Goal: Task Accomplishment & Management: Complete application form

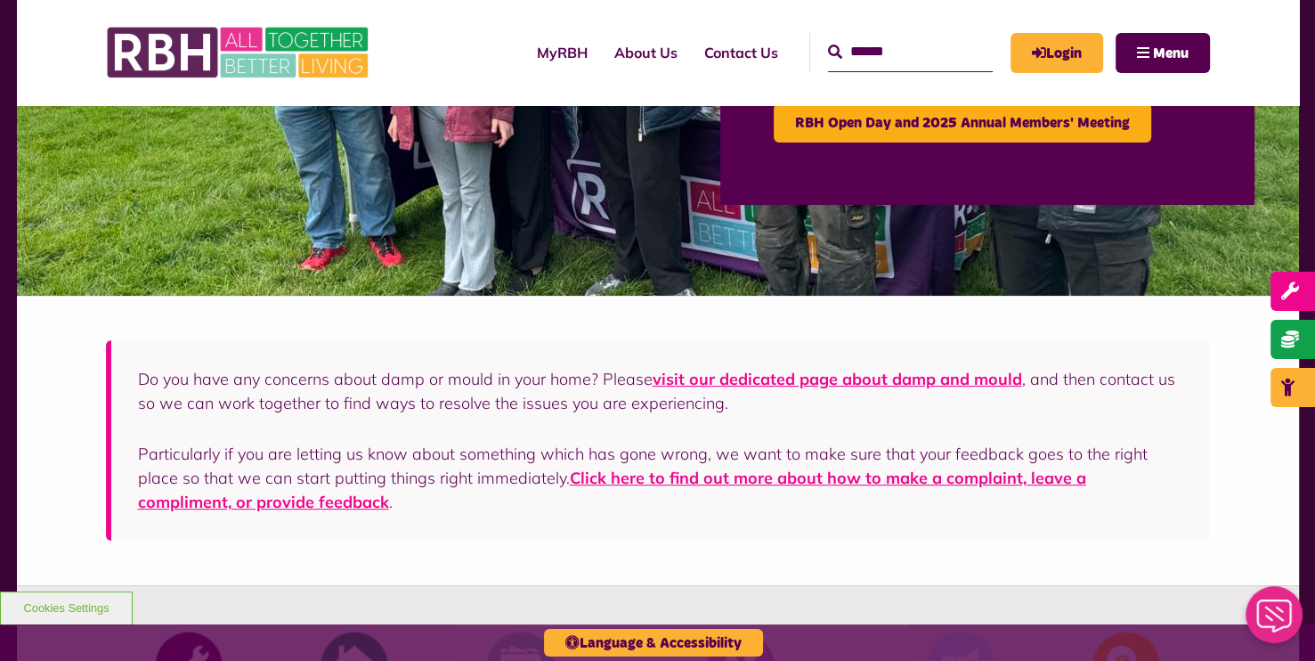
scroll to position [253, 0]
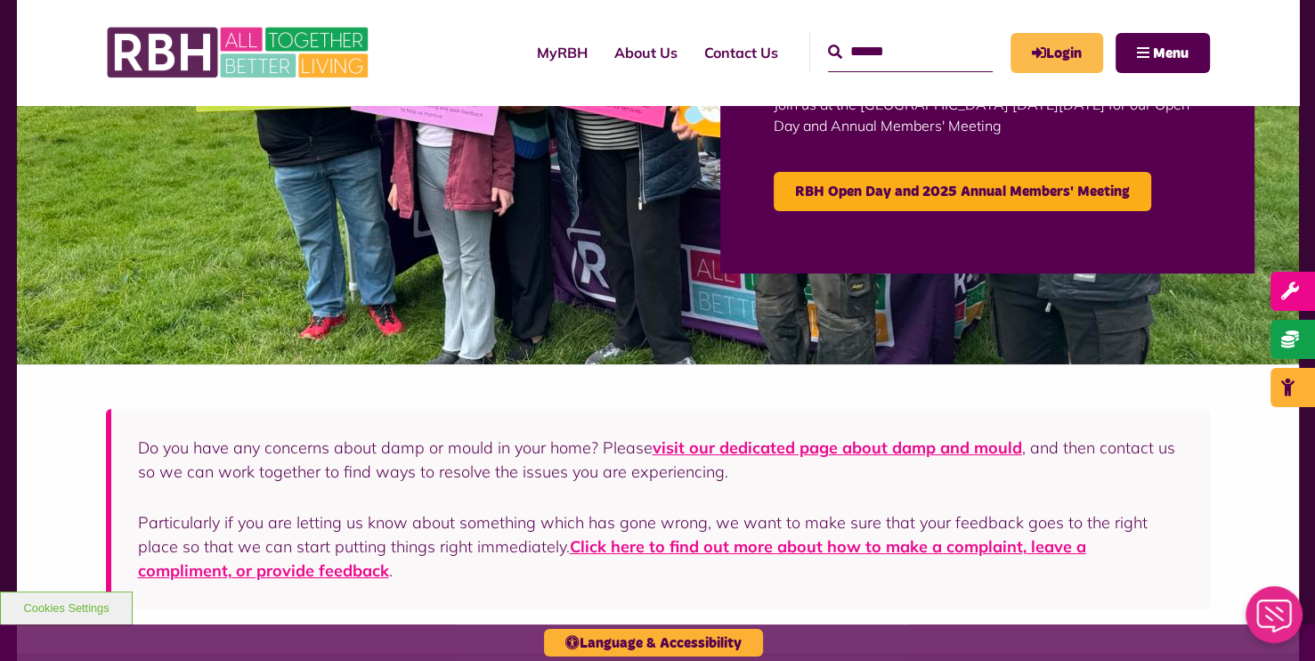
click at [1027, 60] on link "Login" at bounding box center [1057, 53] width 93 height 40
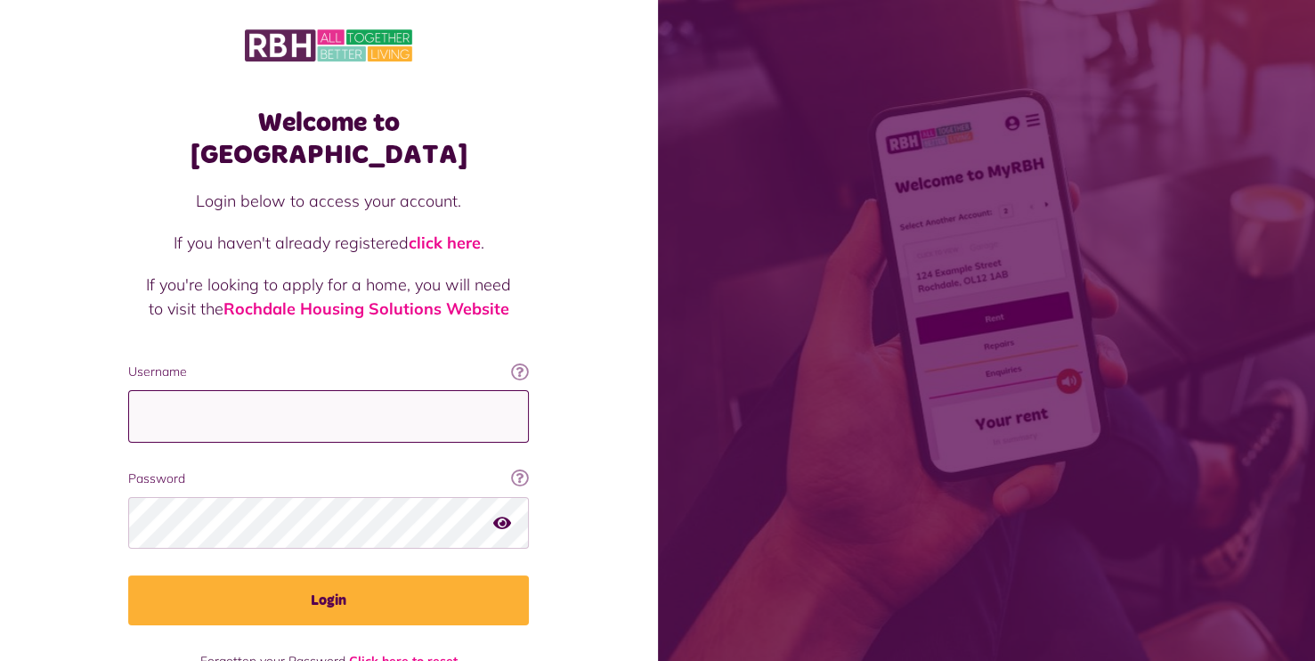
click at [207, 394] on input "Username" at bounding box center [328, 416] width 401 height 53
click at [473, 232] on link "click here" at bounding box center [445, 242] width 72 height 20
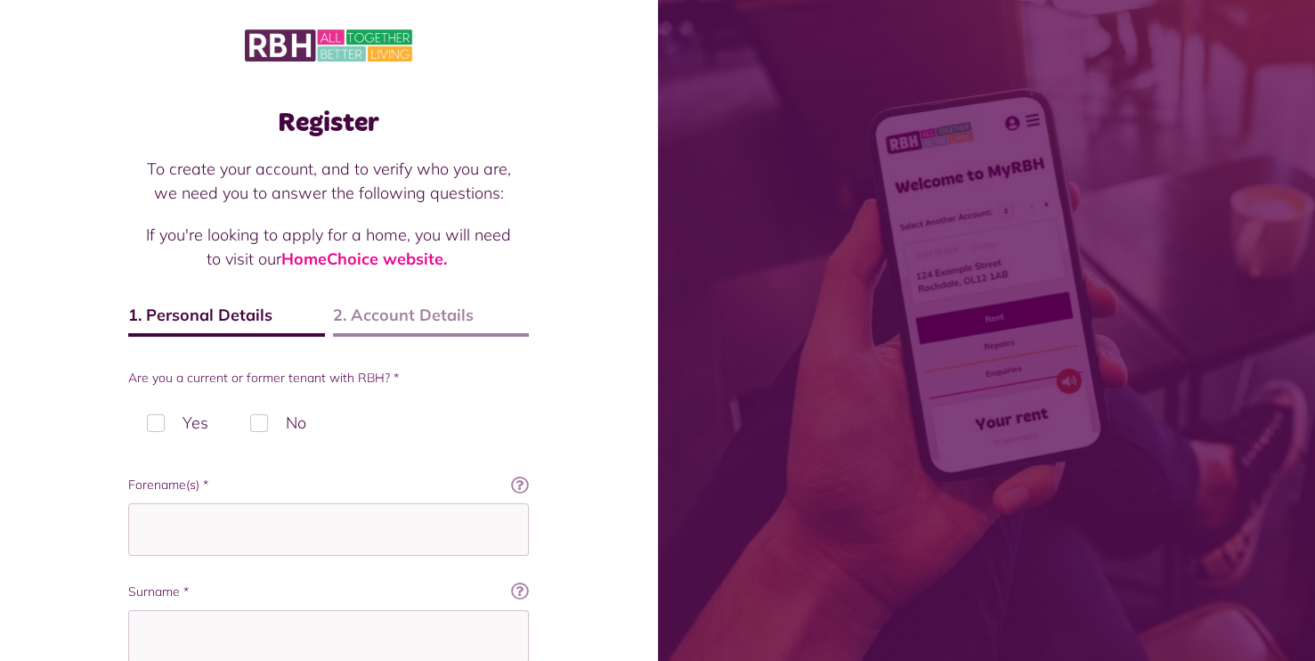
click at [286, 427] on label "No" at bounding box center [278, 422] width 93 height 53
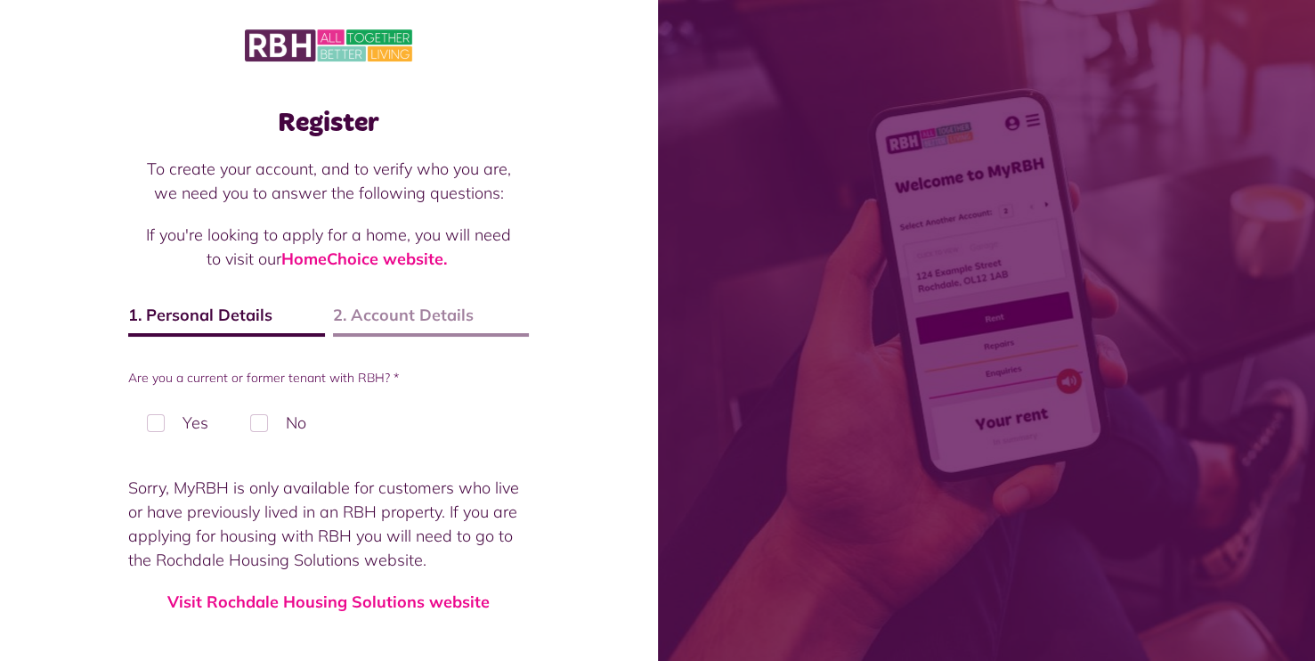
drag, startPoint x: 277, startPoint y: 139, endPoint x: 264, endPoint y: 134, distance: 14.1
